Goal: Task Accomplishment & Management: Complete application form

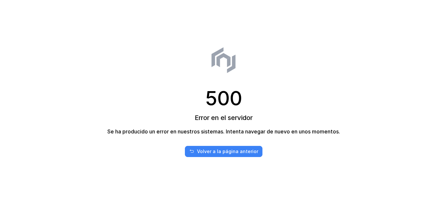
click at [213, 152] on div "Volver a la página anterior" at bounding box center [227, 151] width 61 height 7
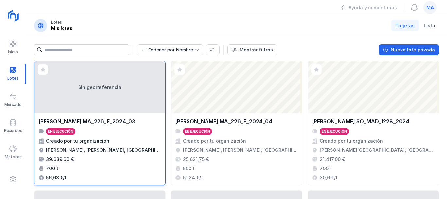
click at [83, 84] on div "Sin georreferencia" at bounding box center [99, 87] width 131 height 52
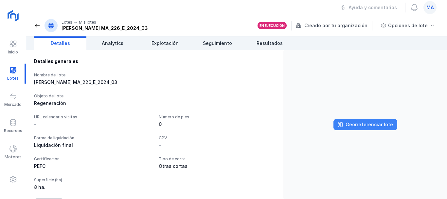
click at [365, 120] on button "Georreferenciar lote" at bounding box center [366, 124] width 64 height 11
click at [358, 123] on div "Georreferenciar lote" at bounding box center [369, 124] width 47 height 7
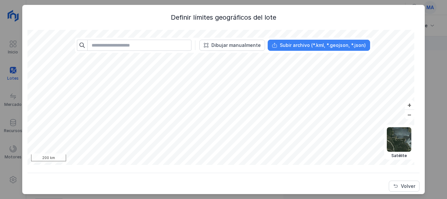
click at [289, 46] on div "Subir archivo (*.kml, *.geojson, *.json)" at bounding box center [323, 45] width 86 height 7
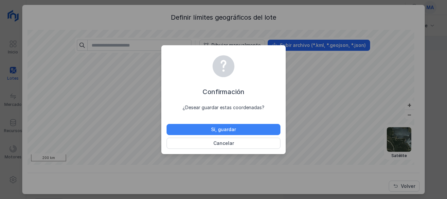
click at [240, 128] on button "Sí, guardar" at bounding box center [224, 129] width 114 height 11
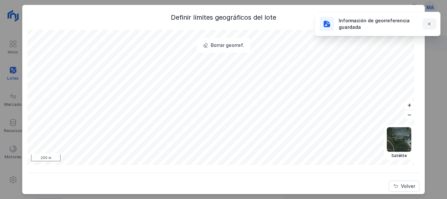
click at [431, 23] on div "Definir límites geográficos del lote Borrar georref. Político Topográfico Satél…" at bounding box center [223, 99] width 447 height 199
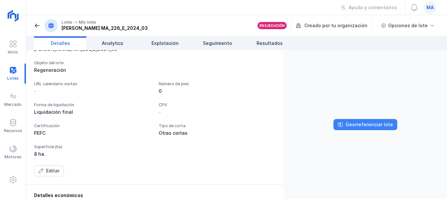
scroll to position [33, 0]
click at [367, 123] on div "Georreferenciar lote" at bounding box center [369, 124] width 47 height 7
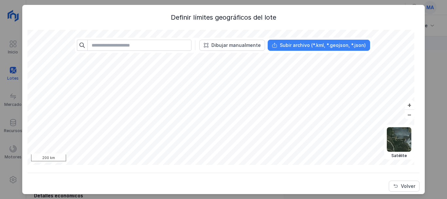
click at [293, 45] on div "Subir archivo (*.kml, *.geojson, *.json)" at bounding box center [323, 45] width 86 height 7
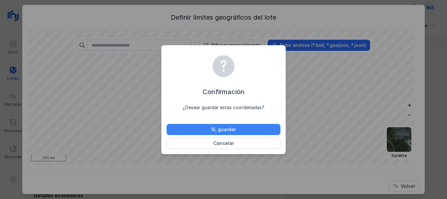
click at [217, 127] on div "Sí, guardar" at bounding box center [223, 129] width 25 height 7
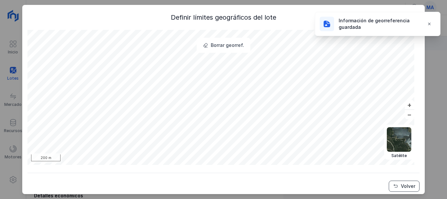
click at [393, 186] on span "Volver" at bounding box center [395, 185] width 5 height 5
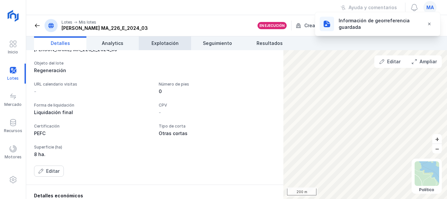
click at [175, 38] on link "Explotación" at bounding box center [165, 43] width 52 height 14
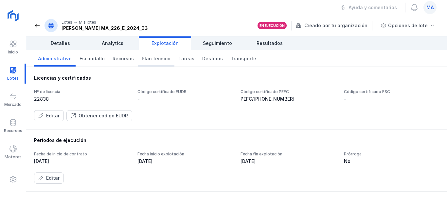
click at [142, 57] on span "Plan técnico" at bounding box center [156, 58] width 29 height 7
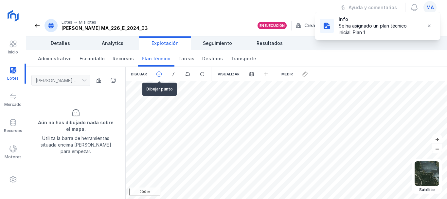
click at [157, 72] on span at bounding box center [159, 74] width 6 height 6
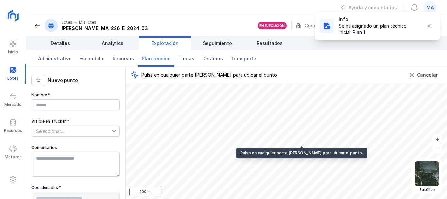
type textarea "**********"
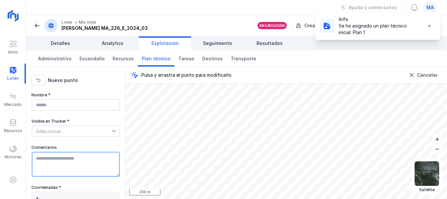
click at [53, 159] on textarea "Comentarios" at bounding box center [76, 164] width 88 height 25
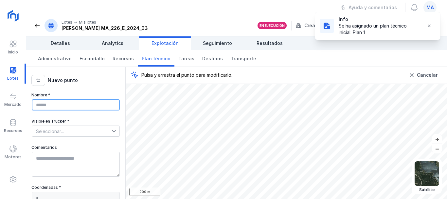
click at [63, 107] on input "Nombre *" at bounding box center [76, 104] width 88 height 11
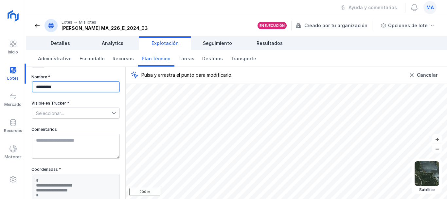
scroll to position [47, 0]
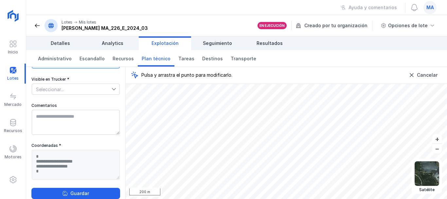
type input "*********"
click at [91, 93] on div "**********" at bounding box center [75, 114] width 89 height 129
click at [100, 86] on span "Seleccionar..." at bounding box center [72, 89] width 80 height 10
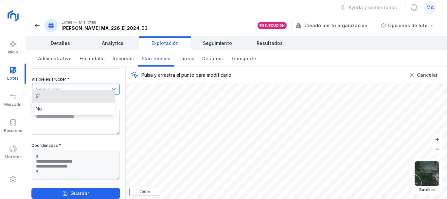
click at [92, 96] on li "Sí" at bounding box center [73, 96] width 83 height 12
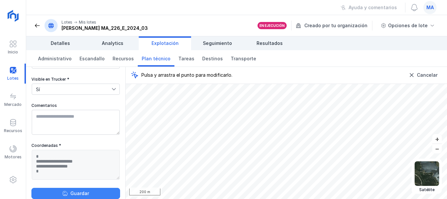
click at [63, 191] on span "Guardar" at bounding box center [65, 193] width 5 height 5
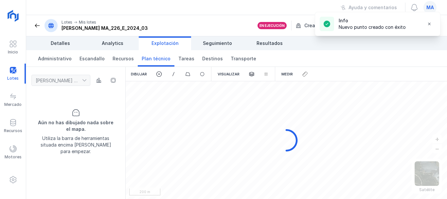
scroll to position [0, 0]
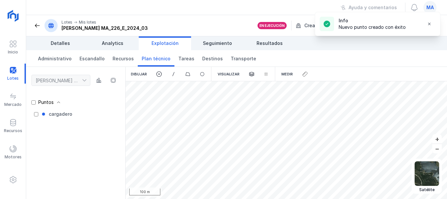
click at [37, 28] on span at bounding box center [37, 25] width 7 height 7
